Goal: Navigation & Orientation: Find specific page/section

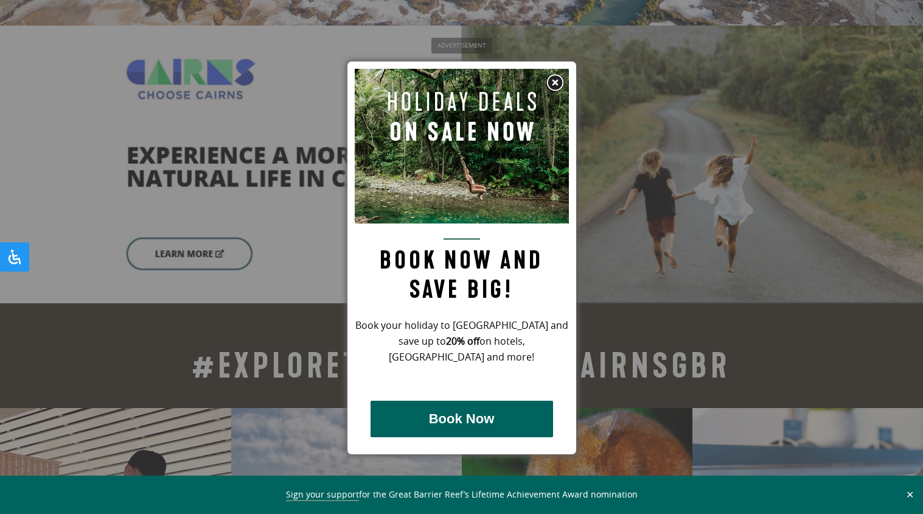
scroll to position [2511, 0]
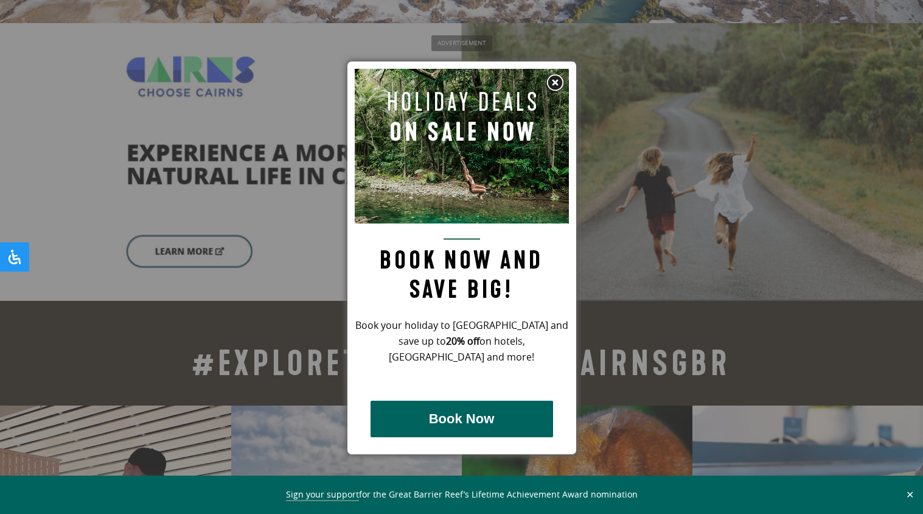
click at [556, 81] on img at bounding box center [555, 83] width 18 height 18
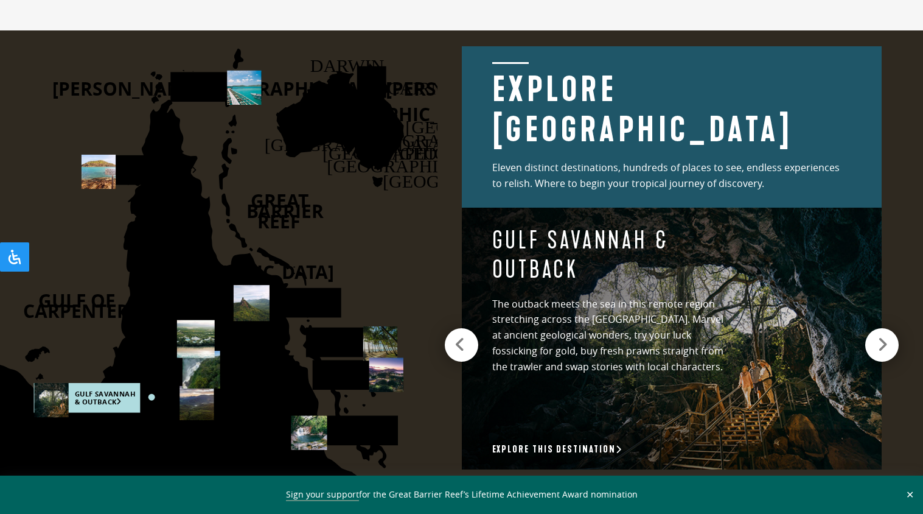
scroll to position [1624, 0]
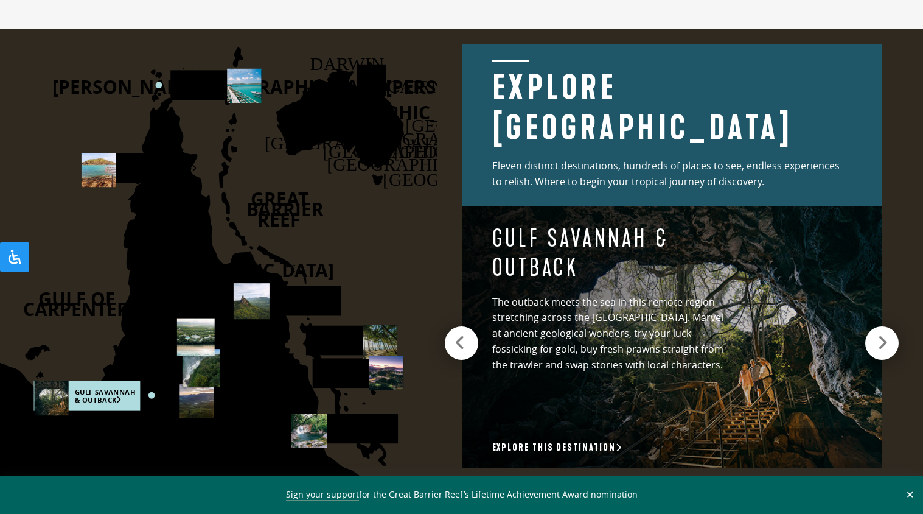
click at [156, 84] on circle at bounding box center [158, 85] width 7 height 7
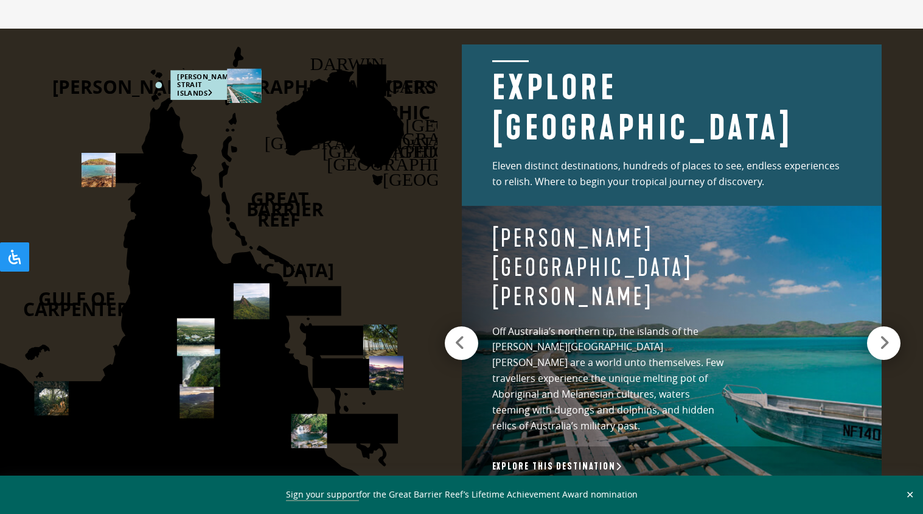
click at [877, 330] on div at bounding box center [883, 342] width 33 height 33
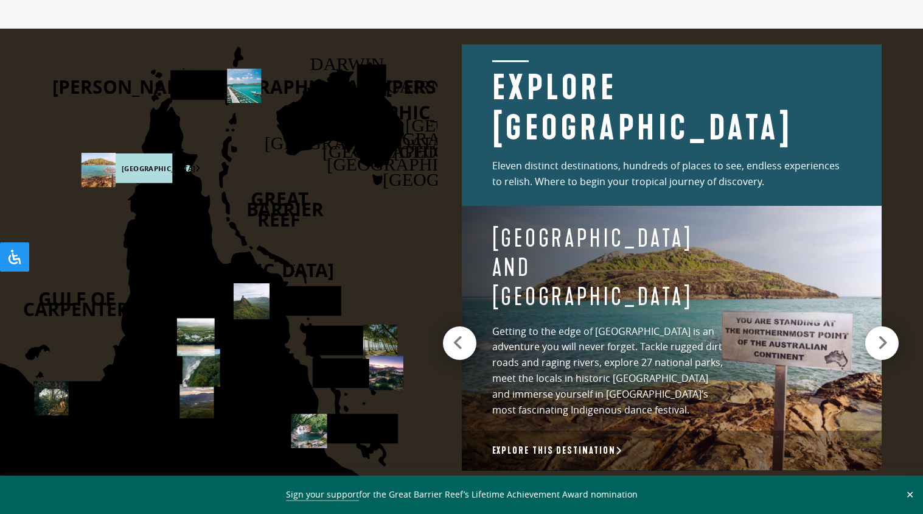
click at [457, 334] on icon at bounding box center [458, 342] width 11 height 17
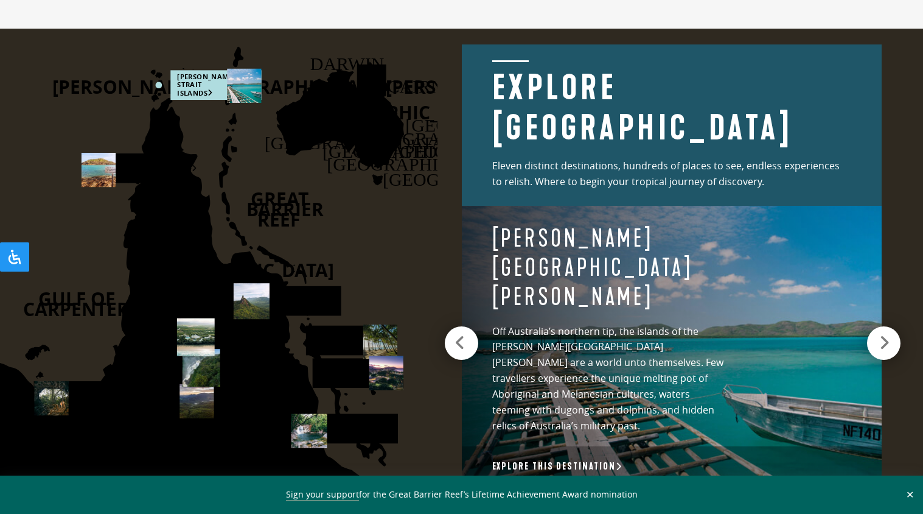
click at [889, 337] on icon at bounding box center [885, 342] width 10 height 17
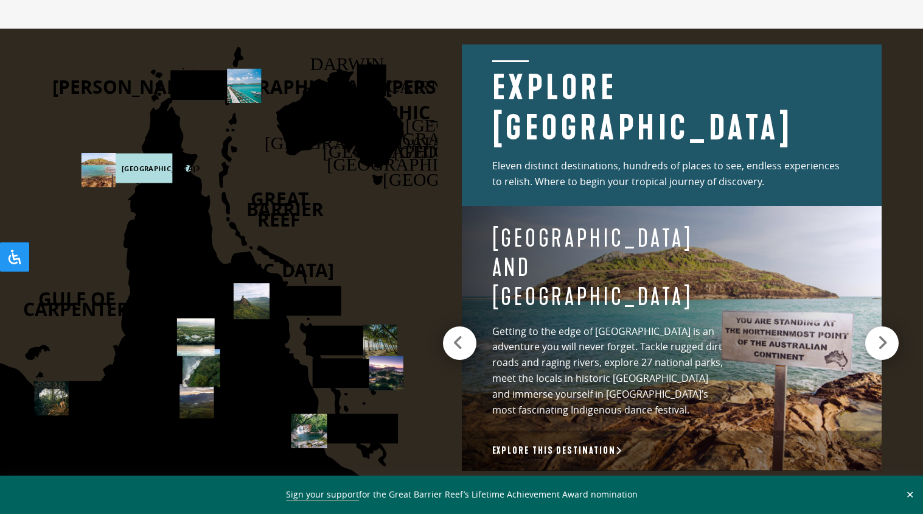
click at [468, 332] on div at bounding box center [459, 342] width 33 height 33
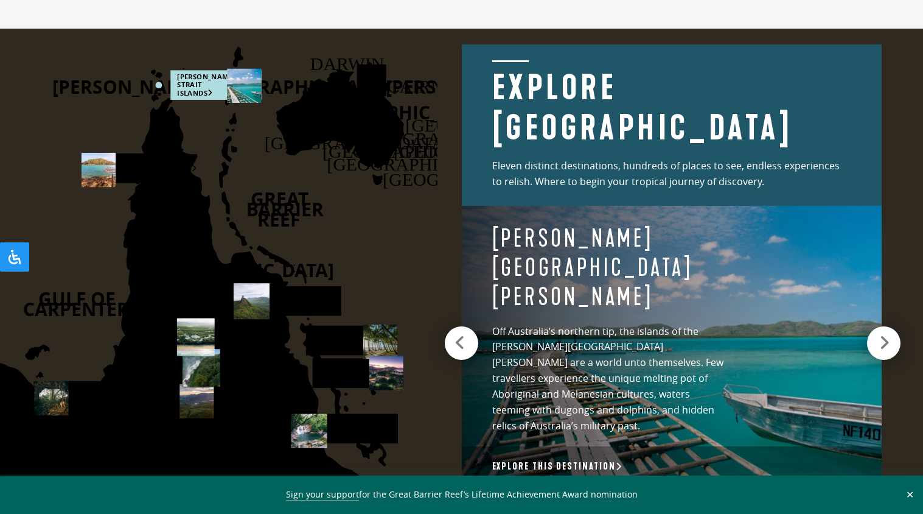
click at [883, 334] on icon at bounding box center [885, 342] width 10 height 17
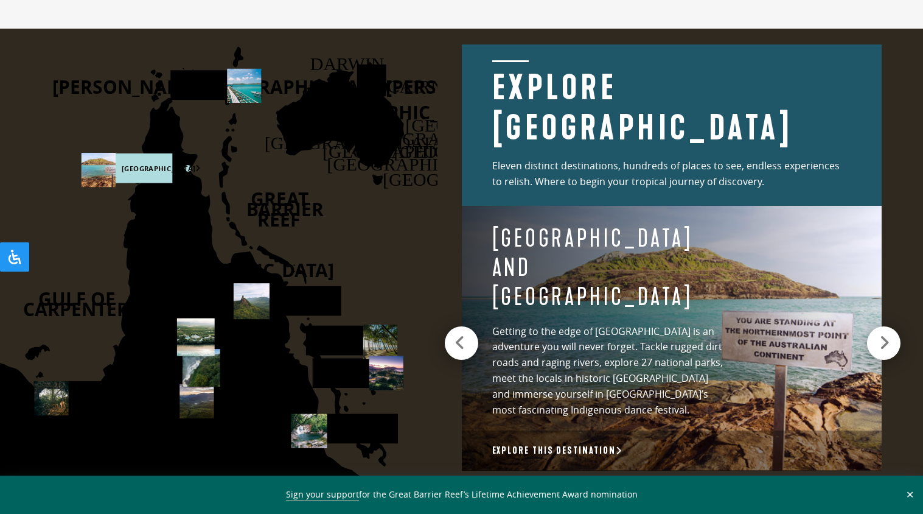
click at [883, 334] on icon at bounding box center [885, 342] width 10 height 17
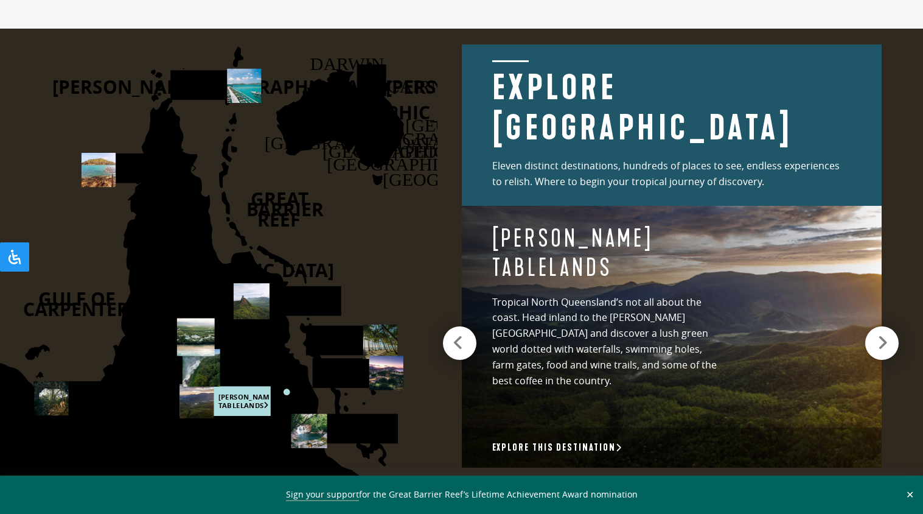
click at [472, 331] on div at bounding box center [459, 342] width 33 height 33
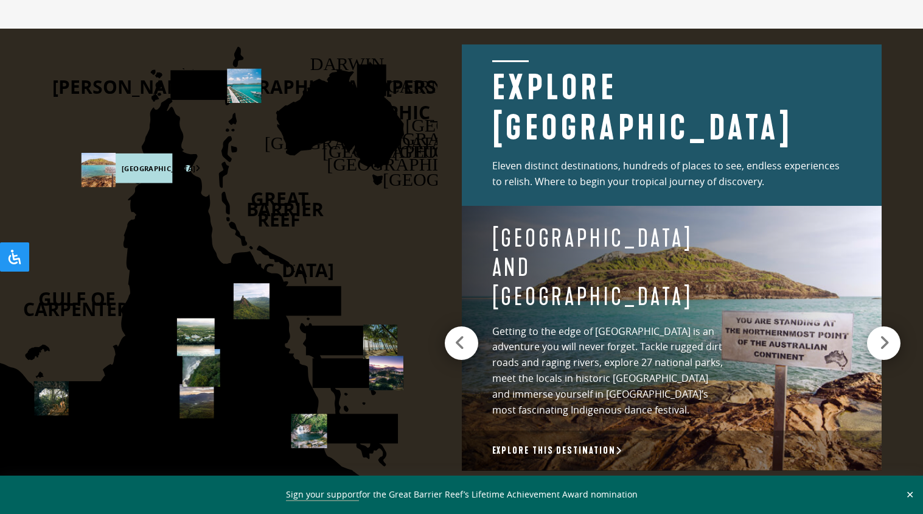
click at [898, 329] on div at bounding box center [883, 342] width 33 height 33
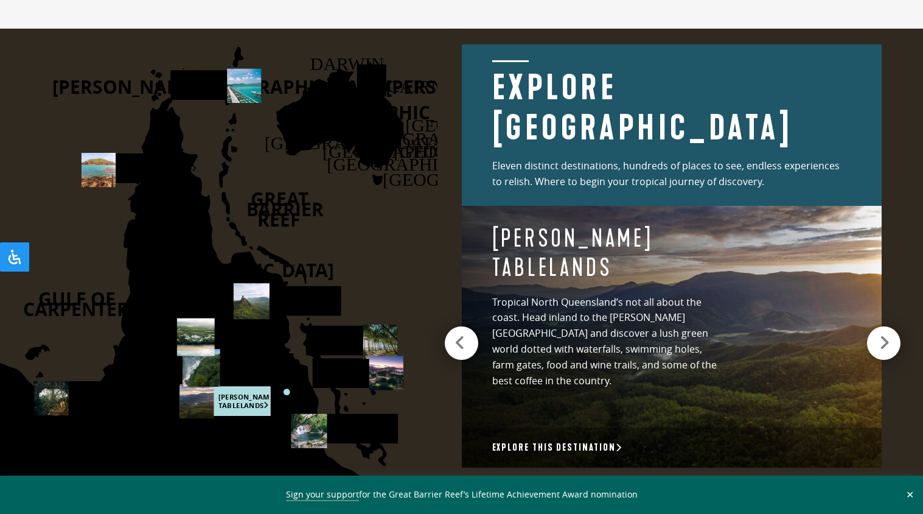
click at [898, 329] on div at bounding box center [883, 342] width 33 height 33
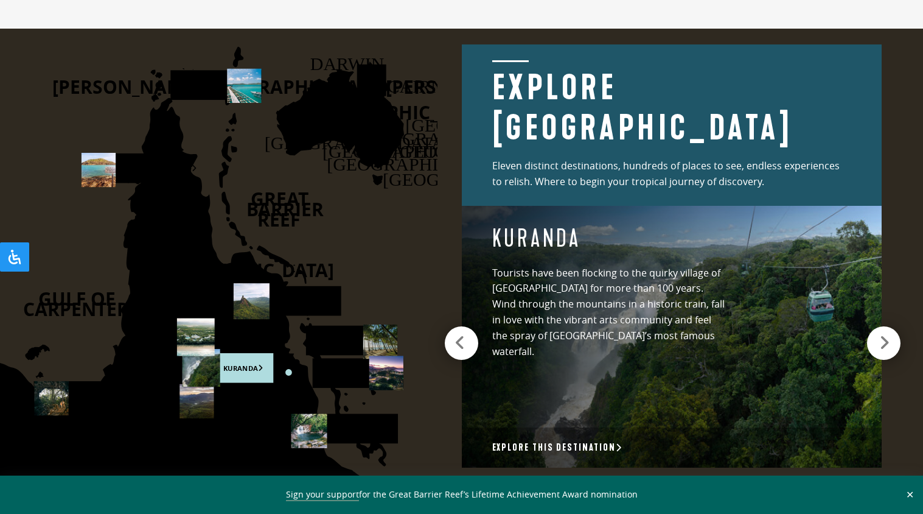
click at [898, 329] on div at bounding box center [883, 342] width 33 height 33
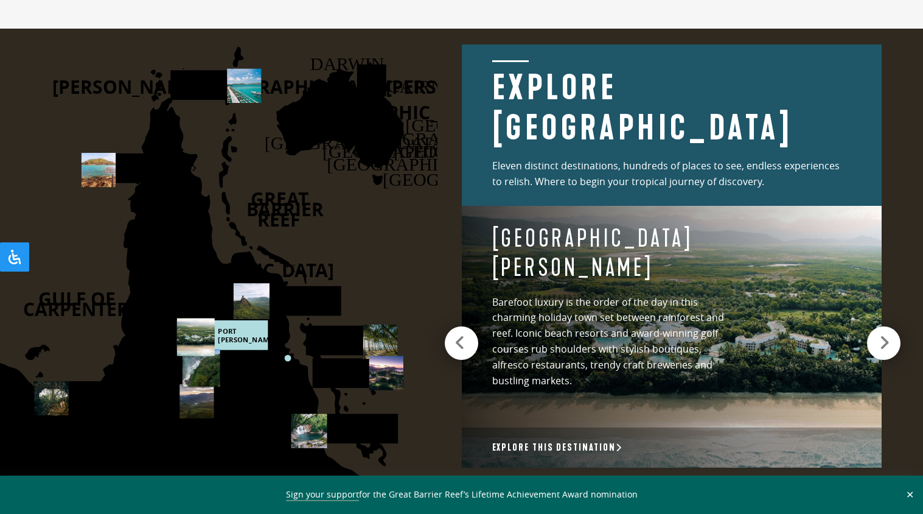
click at [898, 329] on div at bounding box center [883, 342] width 33 height 33
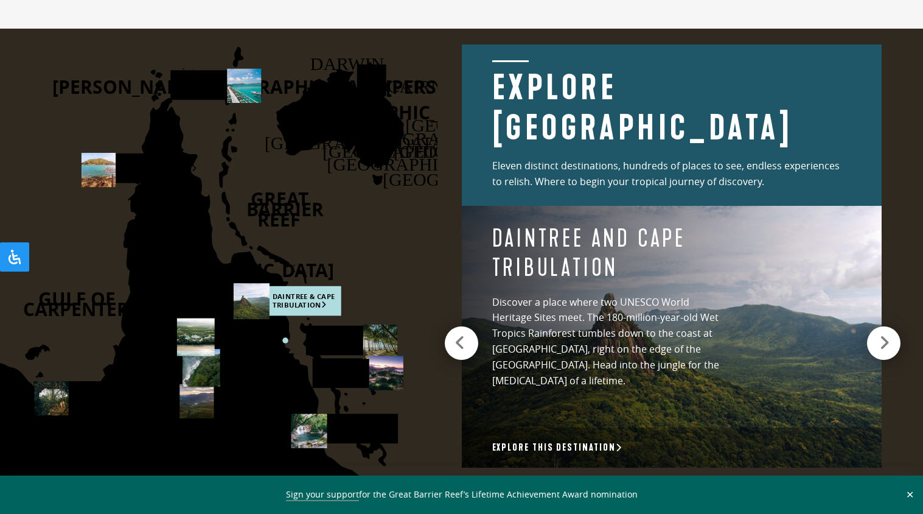
click at [898, 329] on div at bounding box center [883, 342] width 33 height 33
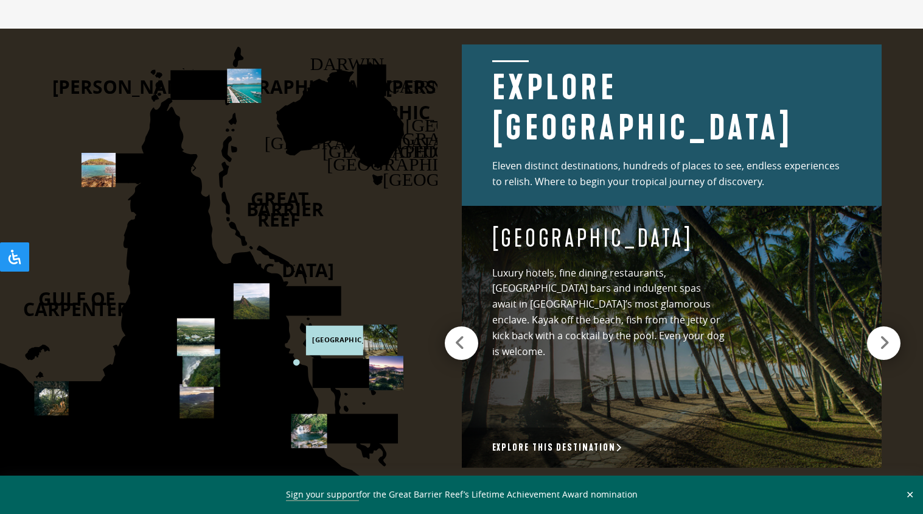
click at [898, 329] on div at bounding box center [883, 342] width 33 height 33
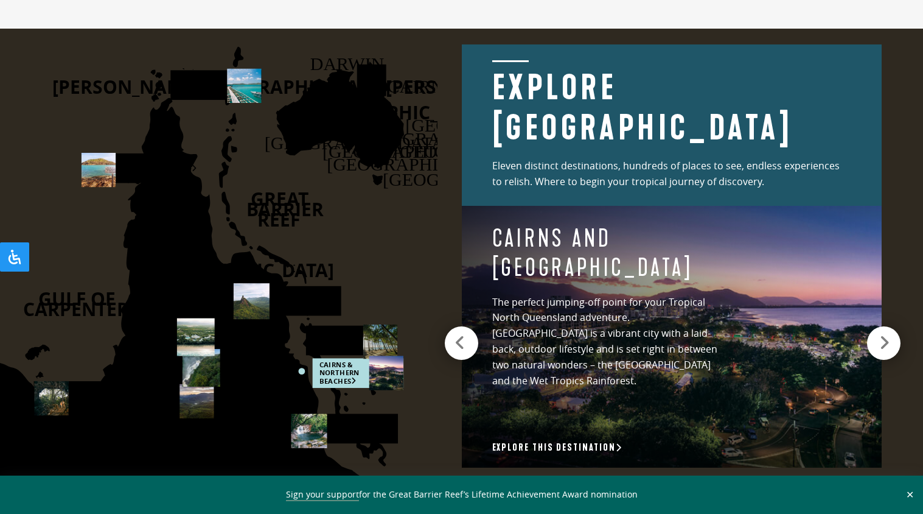
click at [898, 329] on div at bounding box center [883, 342] width 33 height 33
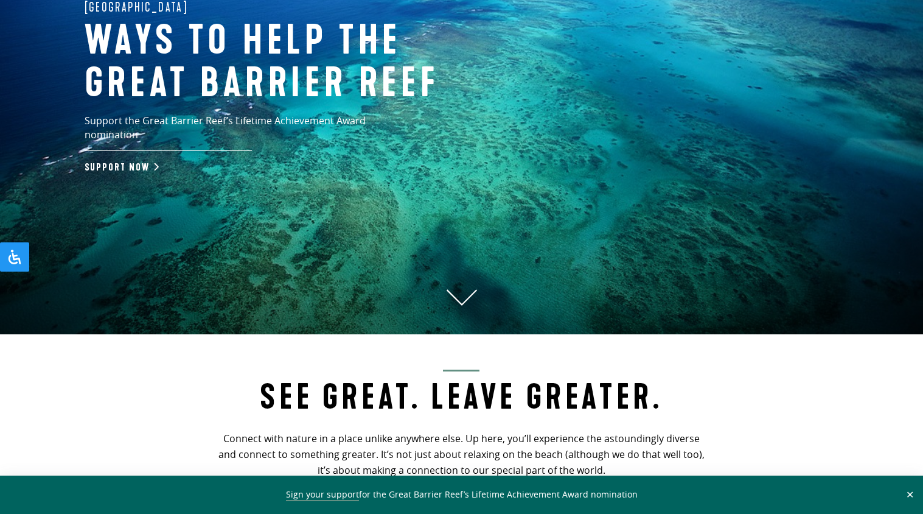
scroll to position [0, 0]
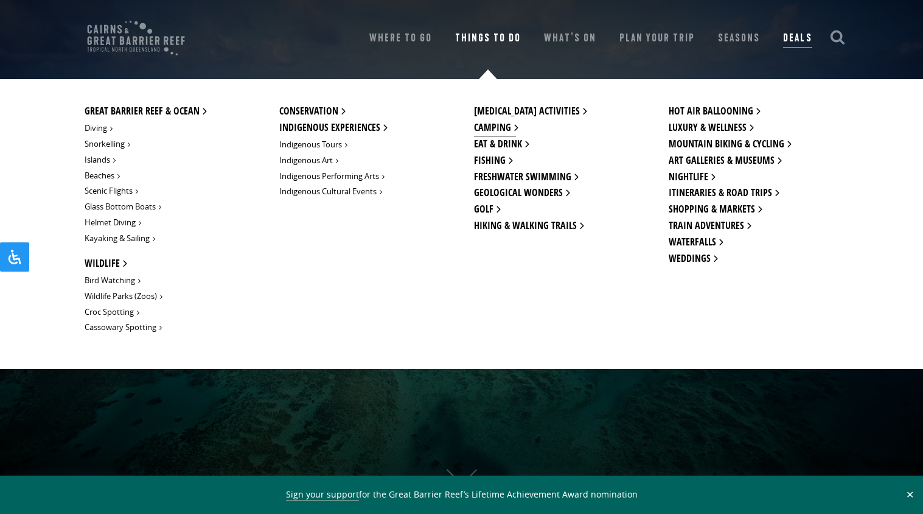
click at [494, 131] on link "Camping" at bounding box center [495, 128] width 42 height 16
